Goal: Information Seeking & Learning: Learn about a topic

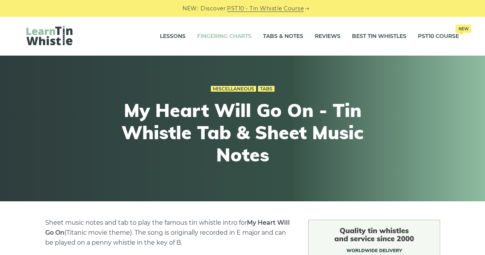
click at [224, 34] on link "Fingering Charts" at bounding box center [224, 36] width 54 height 19
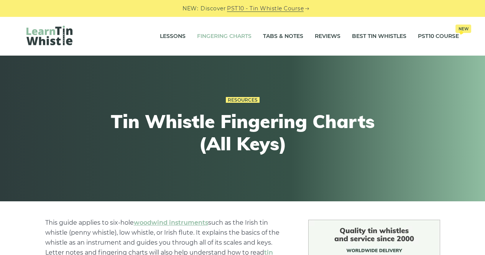
drag, startPoint x: 488, startPoint y: 13, endPoint x: 480, endPoint y: -9, distance: 23.1
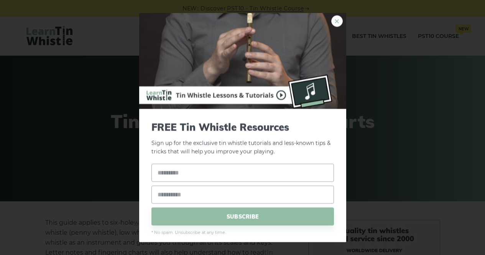
click at [332, 23] on link "×" at bounding box center [336, 20] width 11 height 11
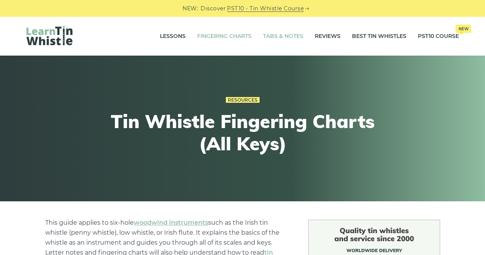
click at [286, 33] on link "Tabs & Notes" at bounding box center [283, 36] width 40 height 19
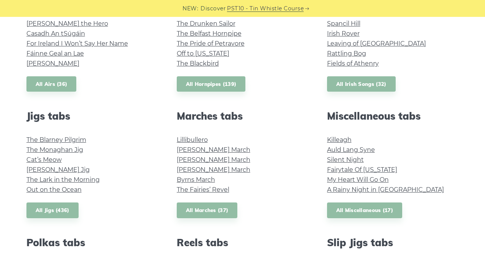
scroll to position [348, 0]
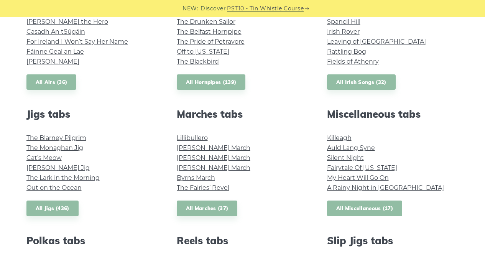
click at [374, 210] on link "All Miscellaneous (17)" at bounding box center [364, 208] width 75 height 16
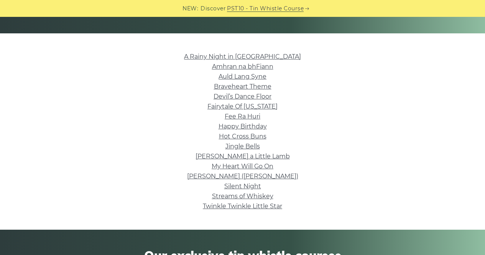
scroll to position [169, 0]
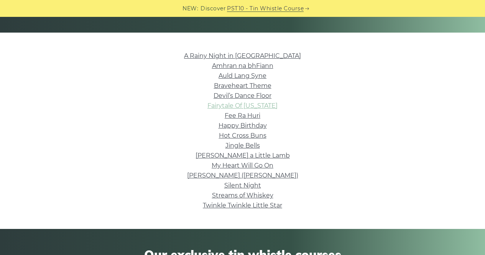
click at [264, 103] on link "Fairytale Of New York" at bounding box center [242, 105] width 70 height 7
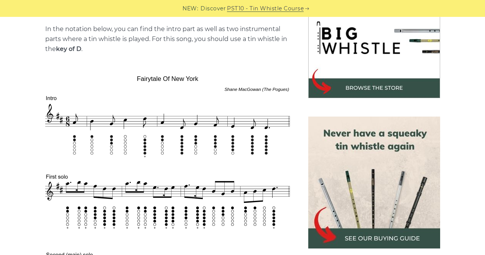
scroll to position [252, 0]
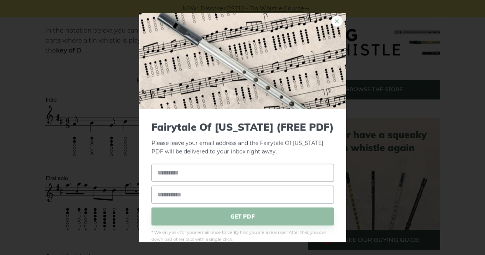
click at [332, 19] on link "×" at bounding box center [336, 20] width 11 height 11
